Goal: Use online tool/utility: Use online tool/utility

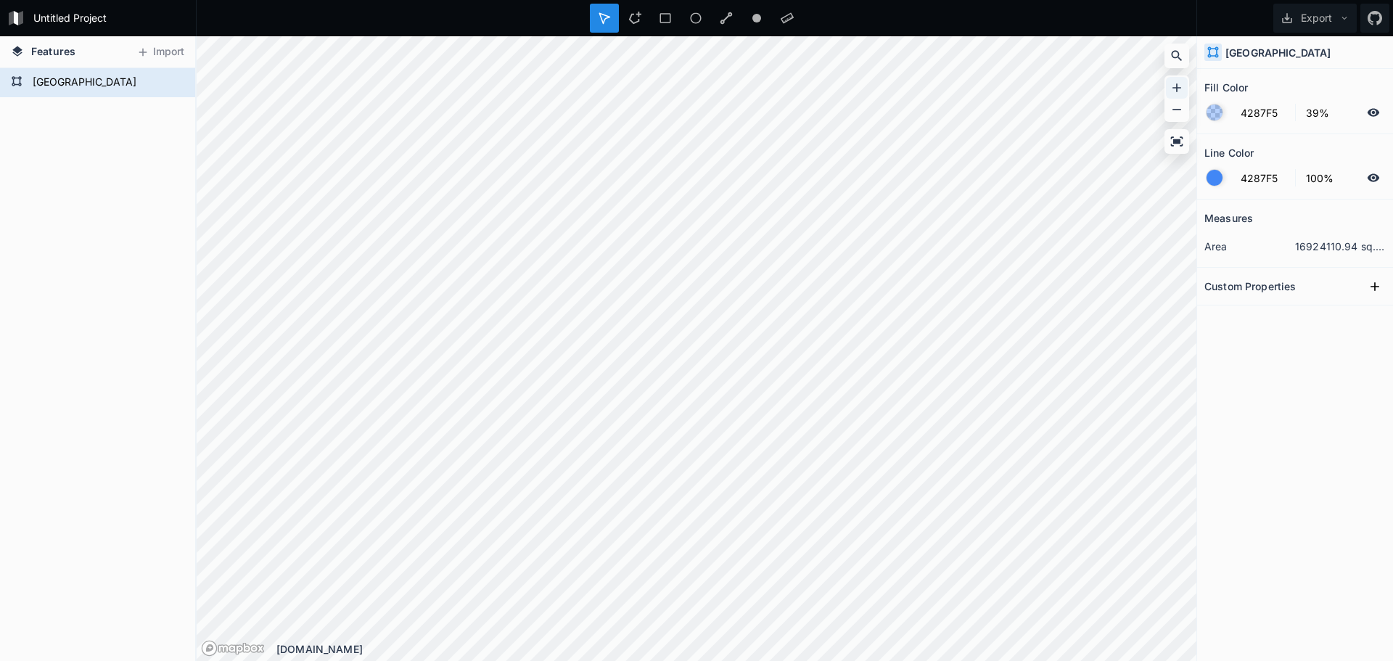
click at [1176, 86] on icon at bounding box center [1176, 88] width 15 height 15
click at [1179, 92] on icon at bounding box center [1176, 88] width 15 height 15
click at [1166, 94] on div at bounding box center [1177, 88] width 22 height 22
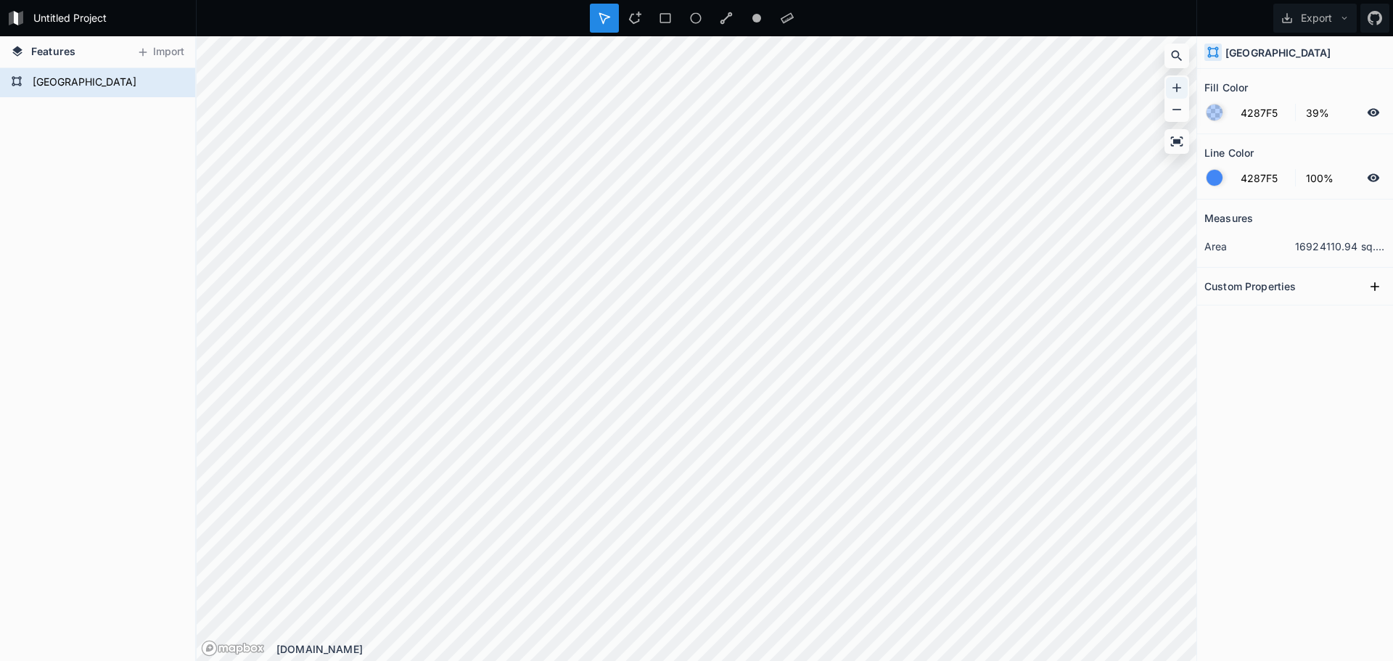
click at [1183, 84] on icon at bounding box center [1176, 88] width 15 height 15
click at [1177, 85] on icon at bounding box center [1176, 88] width 15 height 15
click at [652, 413] on div "Copy Coordinates" at bounding box center [649, 410] width 145 height 30
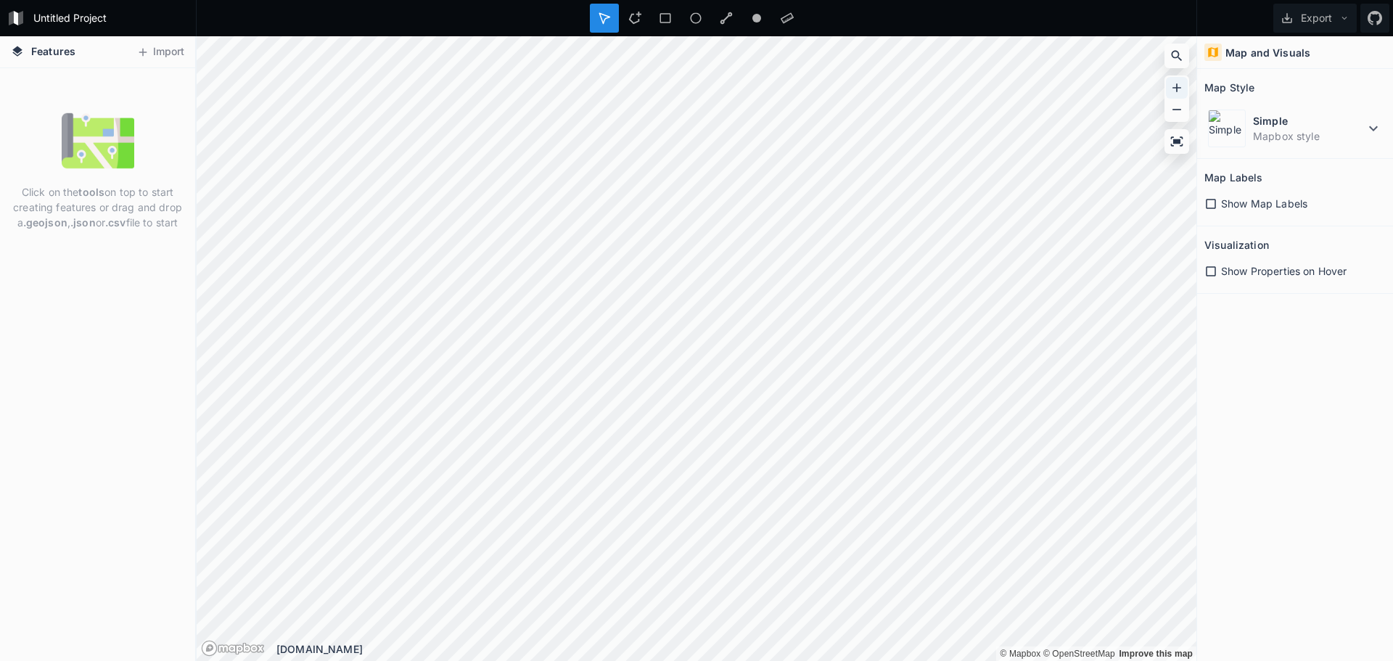
click at [1174, 80] on div at bounding box center [1177, 88] width 22 height 22
click at [1179, 84] on icon at bounding box center [1176, 88] width 15 height 15
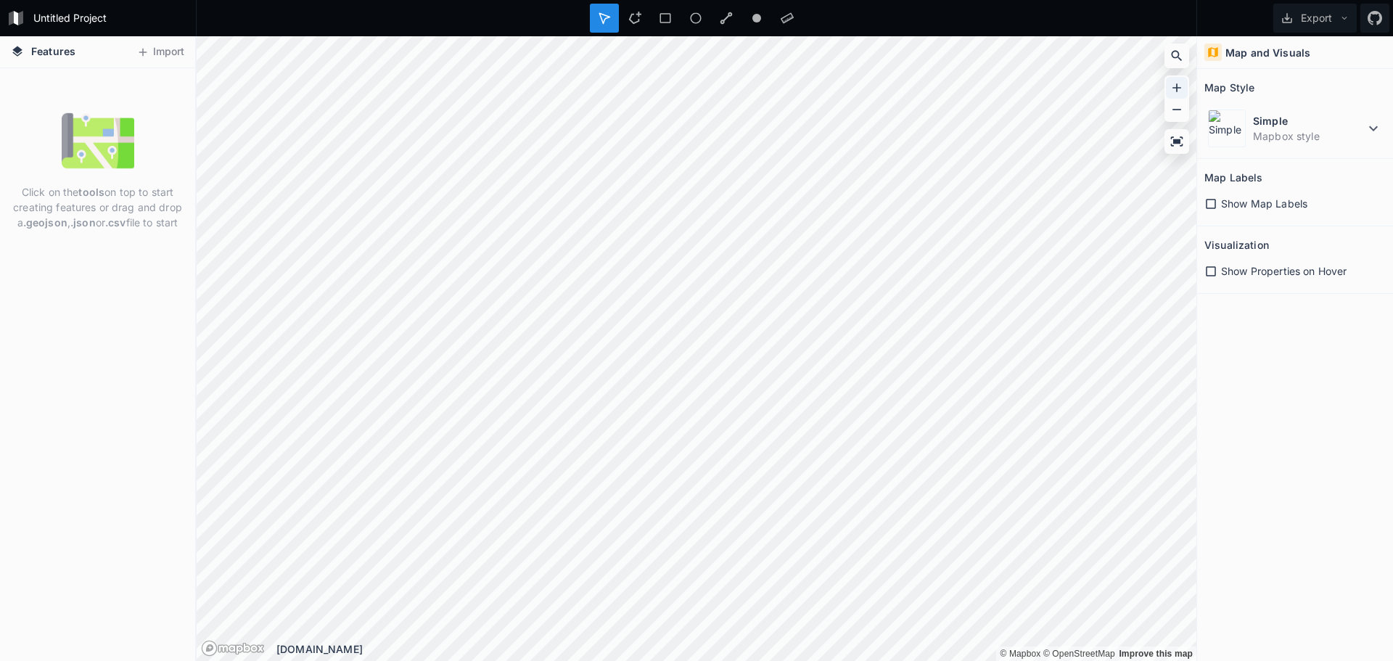
click at [1179, 86] on icon at bounding box center [1176, 88] width 15 height 15
click at [157, 54] on button "Import" at bounding box center [160, 52] width 62 height 23
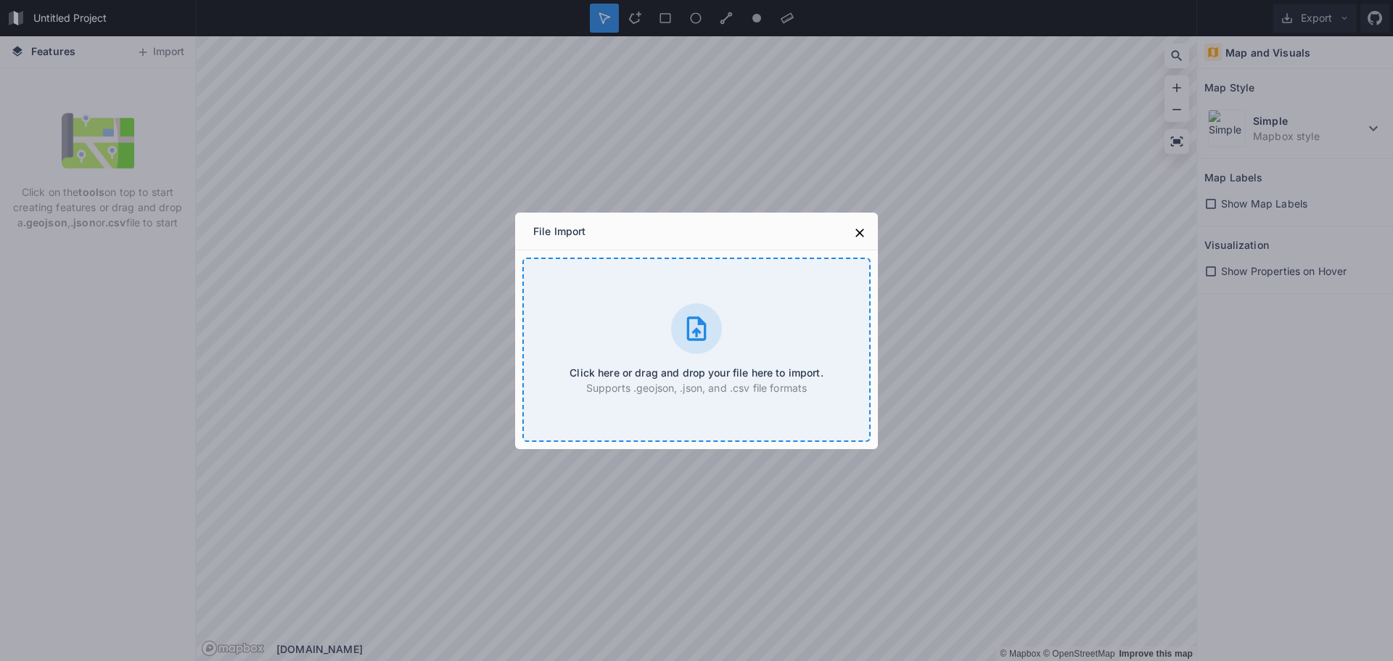
click at [628, 370] on h4 "Click here or drag and drop your file here to import." at bounding box center [695, 372] width 253 height 15
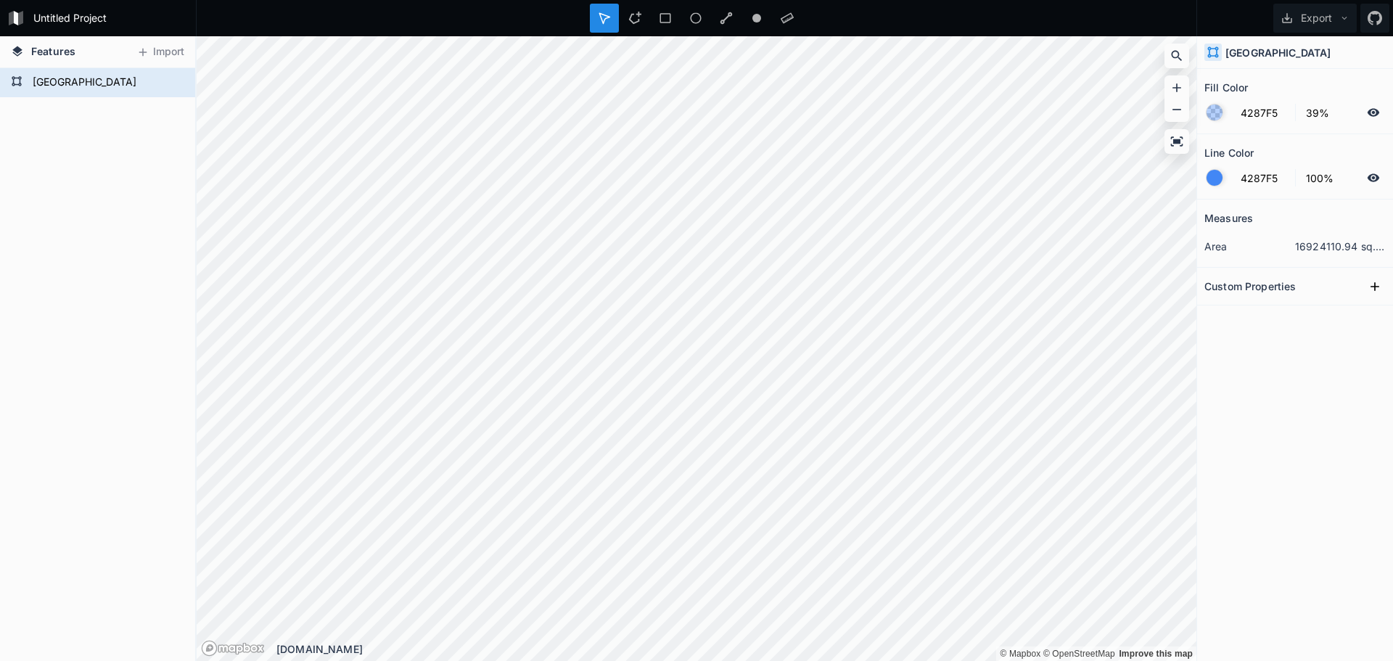
click at [1164, 92] on div at bounding box center [1176, 98] width 25 height 46
click at [1171, 85] on icon at bounding box center [1176, 88] width 15 height 15
click at [1168, 83] on div at bounding box center [1177, 88] width 22 height 22
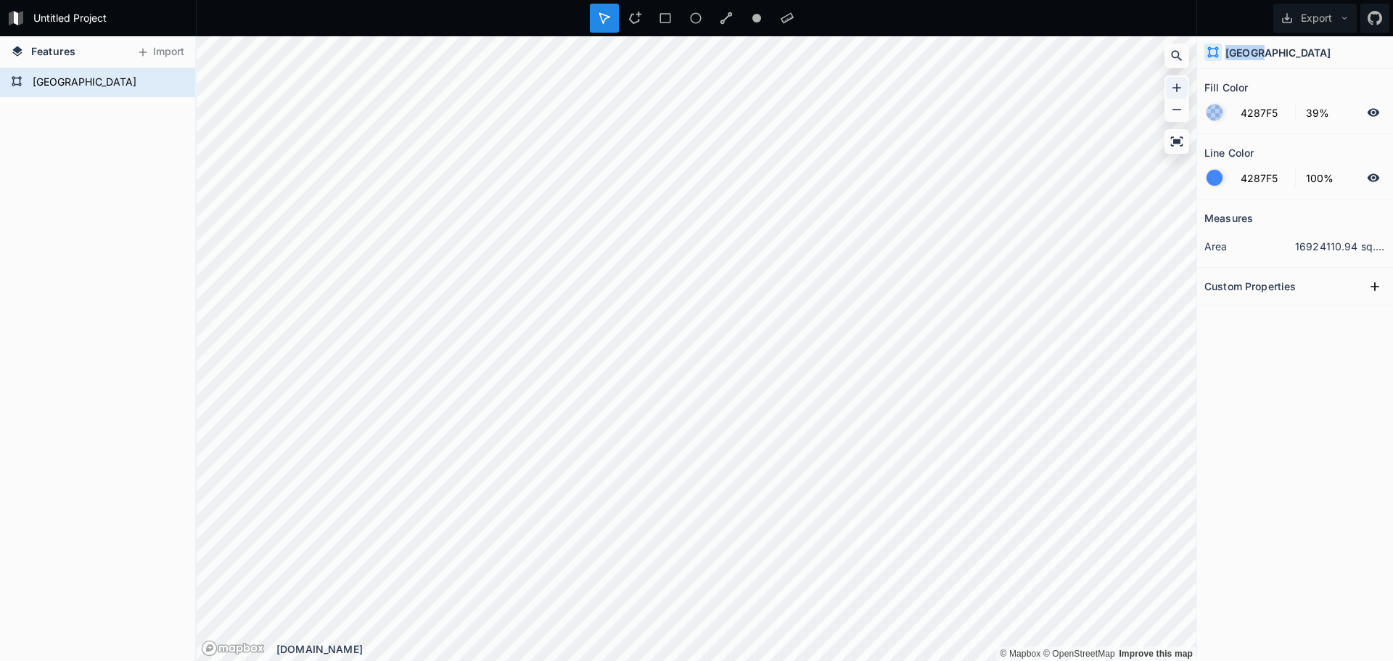
click at [1168, 83] on div at bounding box center [1177, 88] width 22 height 22
click at [1167, 86] on div at bounding box center [1177, 88] width 22 height 22
click at [1178, 81] on icon at bounding box center [1176, 88] width 15 height 15
click at [641, 15] on div at bounding box center [634, 18] width 29 height 29
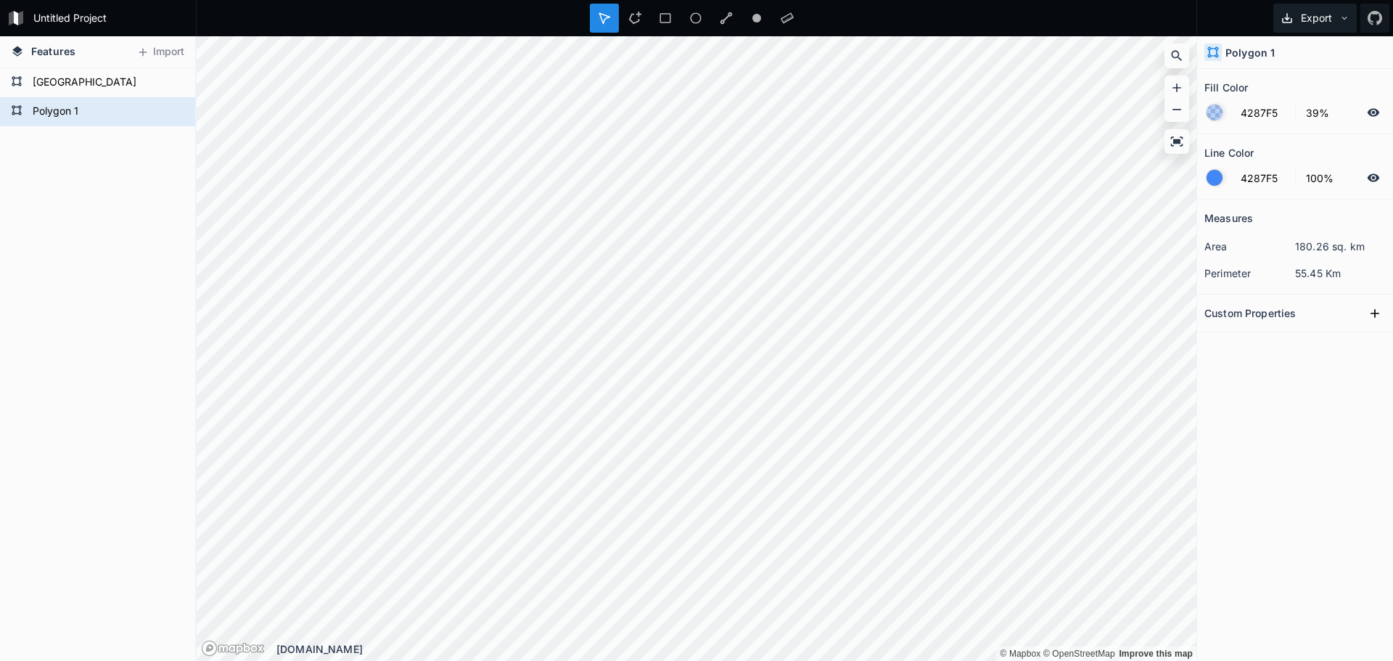
click at [1312, 20] on button "Export" at bounding box center [1314, 18] width 83 height 29
click at [1300, 85] on div "Export as .geojson" at bounding box center [1312, 83] width 145 height 30
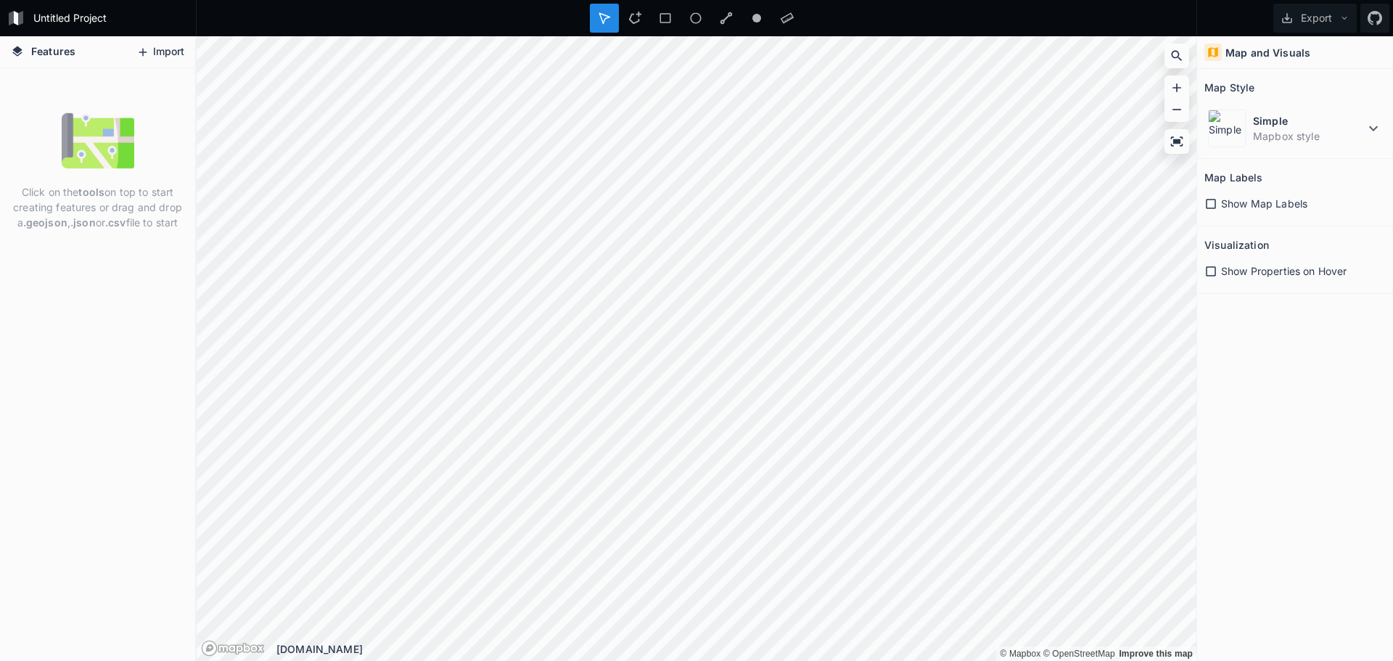
click at [172, 54] on button "Import" at bounding box center [160, 52] width 62 height 23
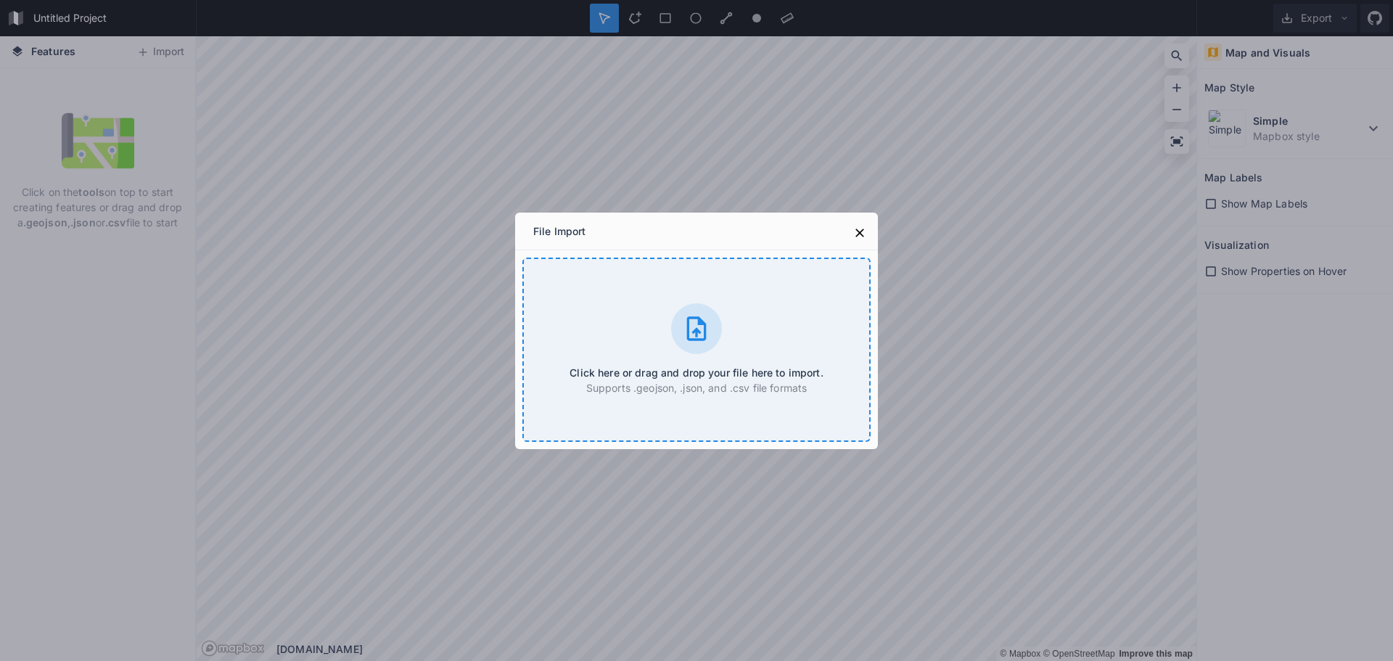
click at [649, 315] on div "Click here or drag and drop your file here to import. Supports .geojson, .json,…" at bounding box center [696, 350] width 348 height 184
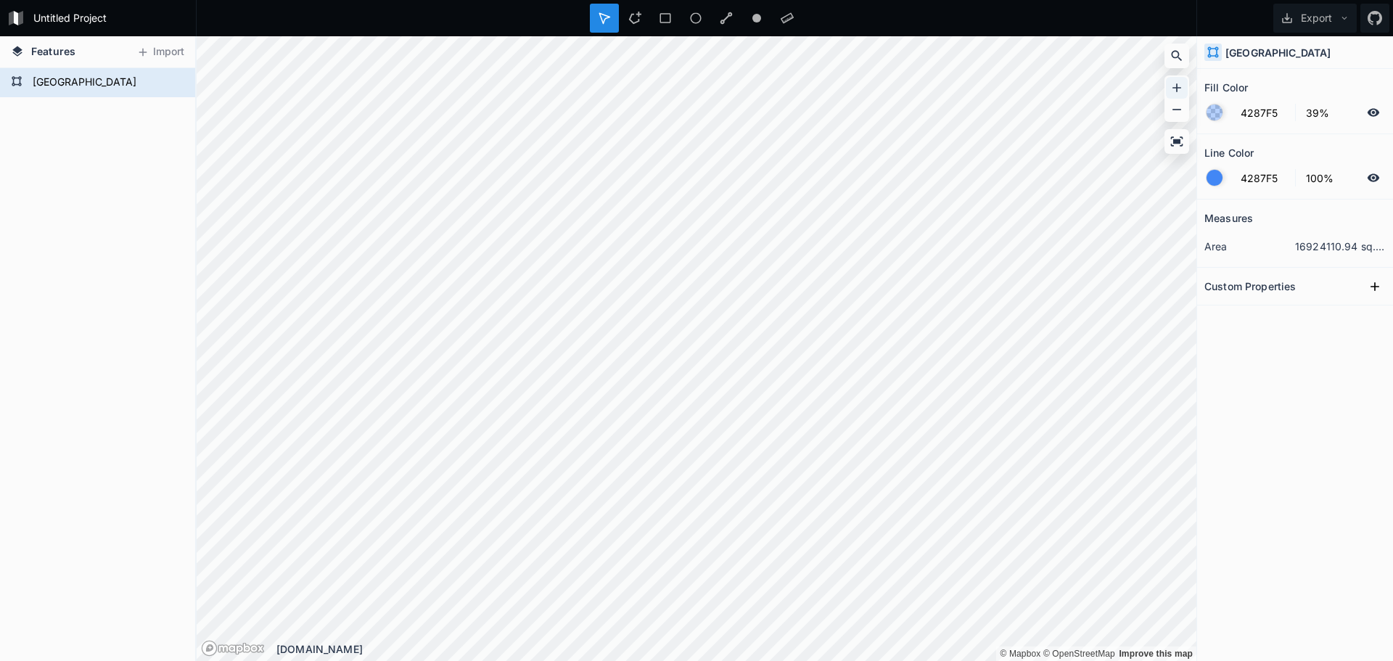
click at [1182, 85] on icon at bounding box center [1176, 88] width 15 height 15
click at [1175, 90] on icon at bounding box center [1176, 88] width 15 height 15
click at [1172, 83] on icon at bounding box center [1176, 88] width 15 height 15
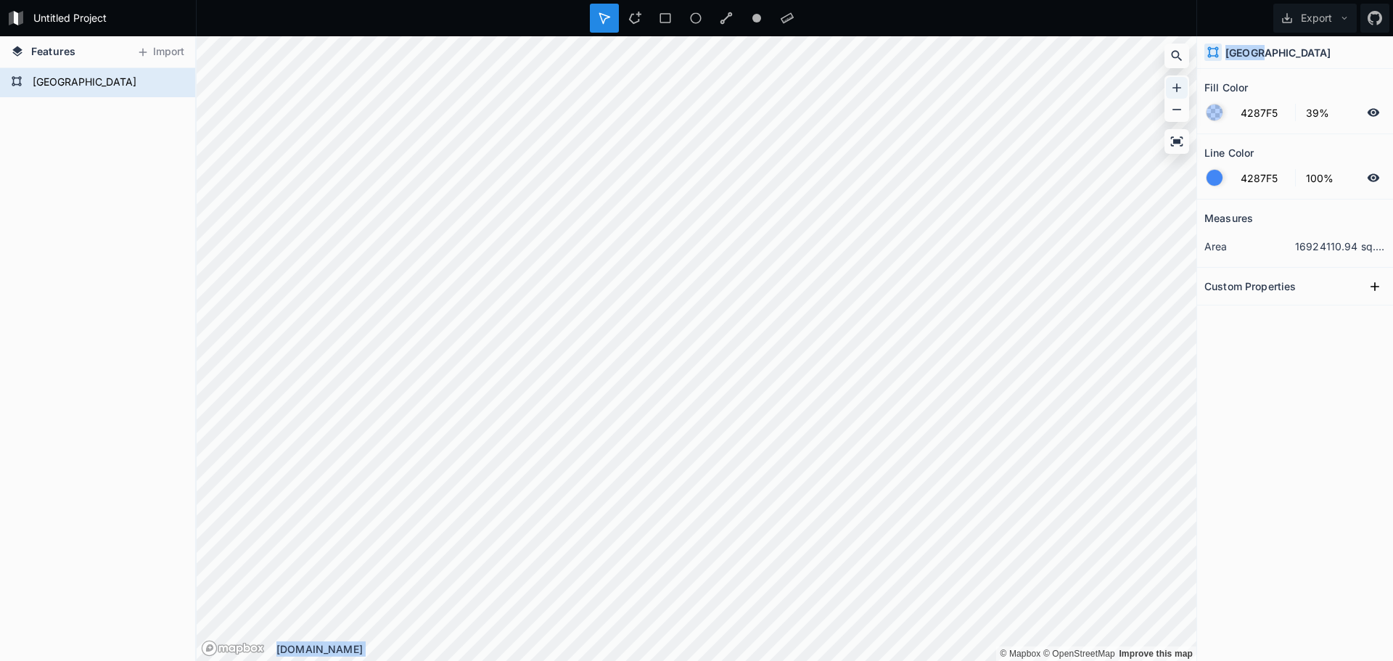
click at [336, 241] on div "© Mapbox © OpenStreetMap Improve this map © Mapbox © OpenStreetMap Improve this…" at bounding box center [697, 348] width 1000 height 625
click at [1181, 106] on icon at bounding box center [1176, 109] width 15 height 15
click at [1172, 87] on icon at bounding box center [1176, 88] width 15 height 15
click at [168, 59] on button "Import" at bounding box center [160, 52] width 62 height 23
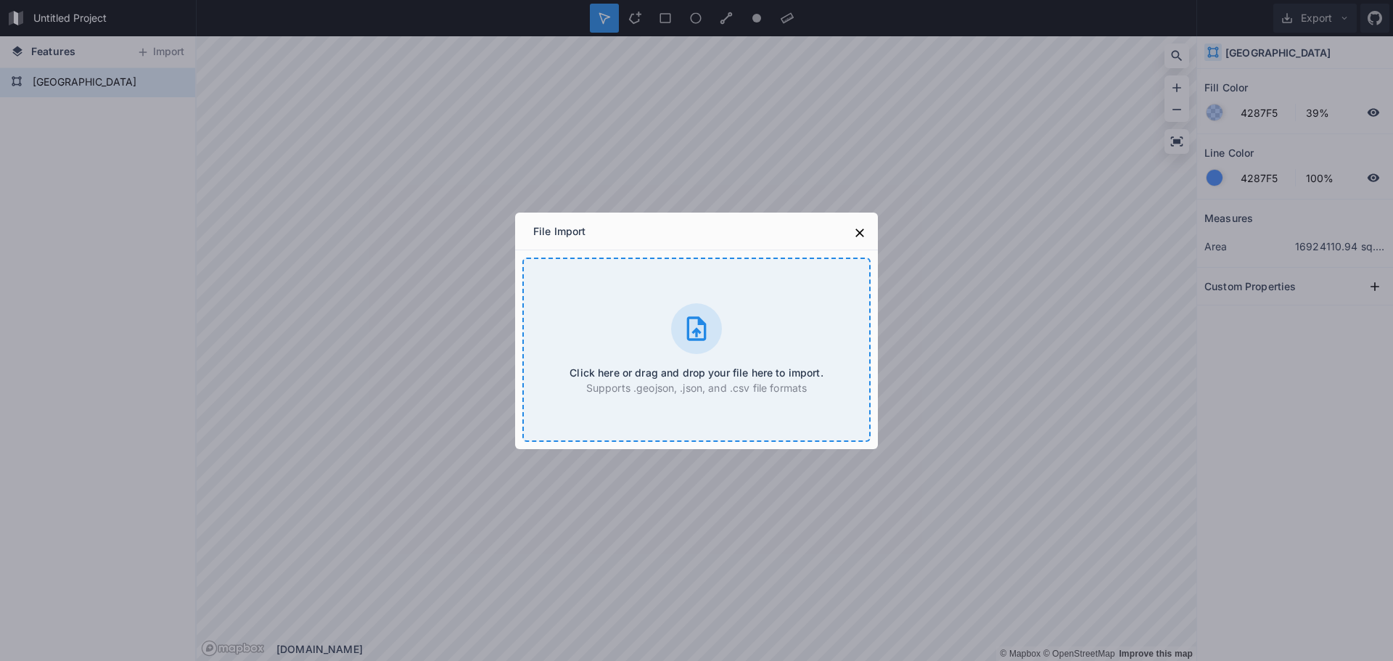
click at [610, 302] on div "Click here or drag and drop your file here to import. Supports .geojson, .json,…" at bounding box center [696, 350] width 348 height 184
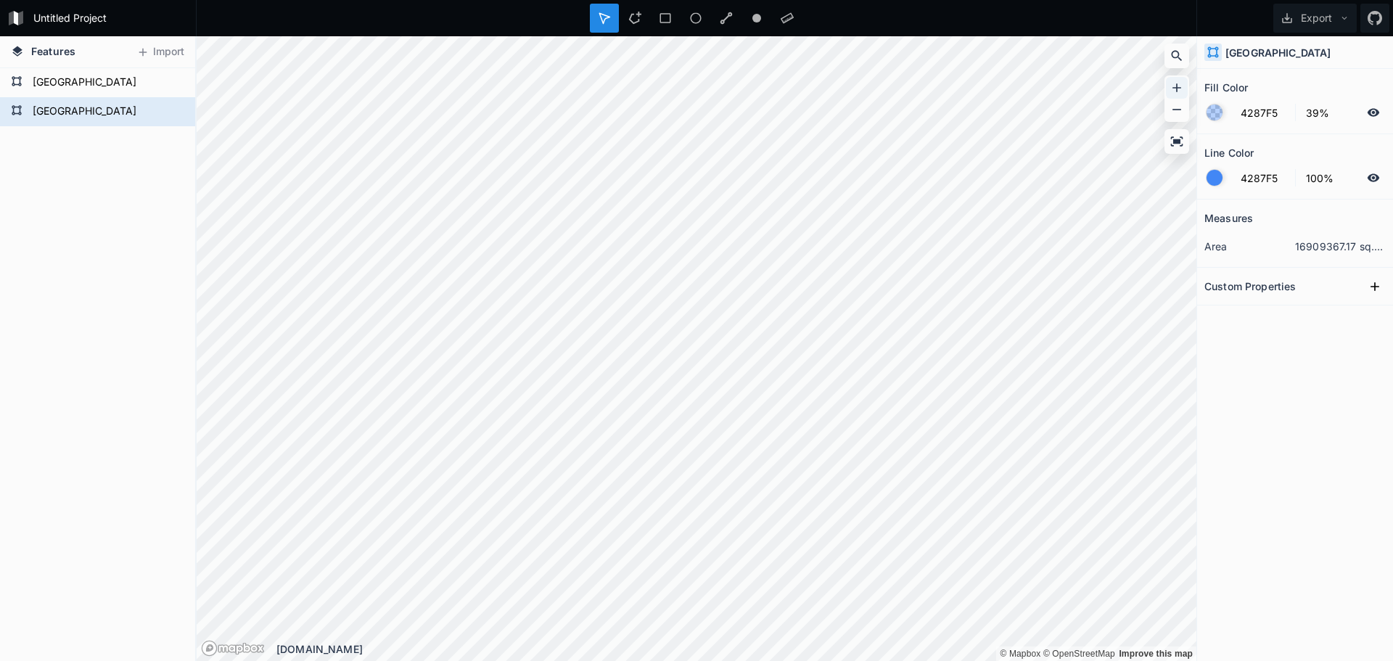
click at [1176, 88] on icon at bounding box center [1176, 87] width 9 height 9
click at [1179, 80] on div at bounding box center [1177, 88] width 22 height 22
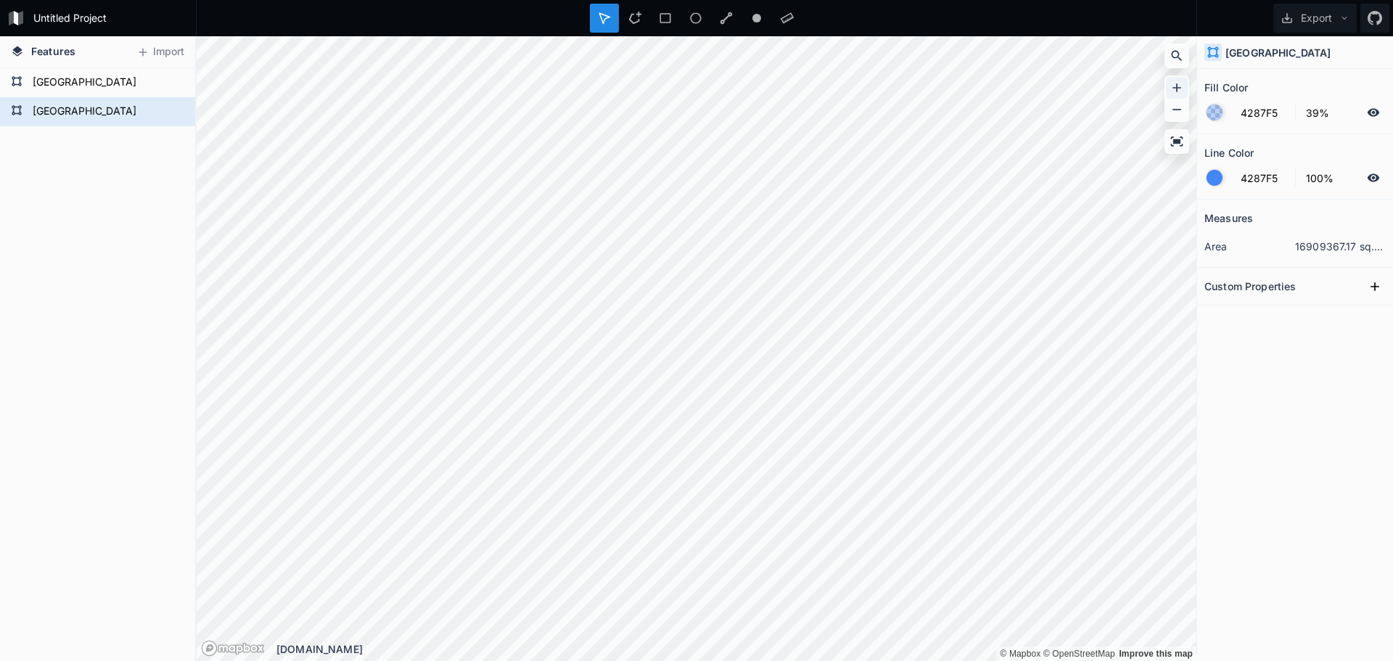
click at [1178, 83] on icon at bounding box center [1176, 88] width 15 height 15
